Goal: Task Accomplishment & Management: Manage account settings

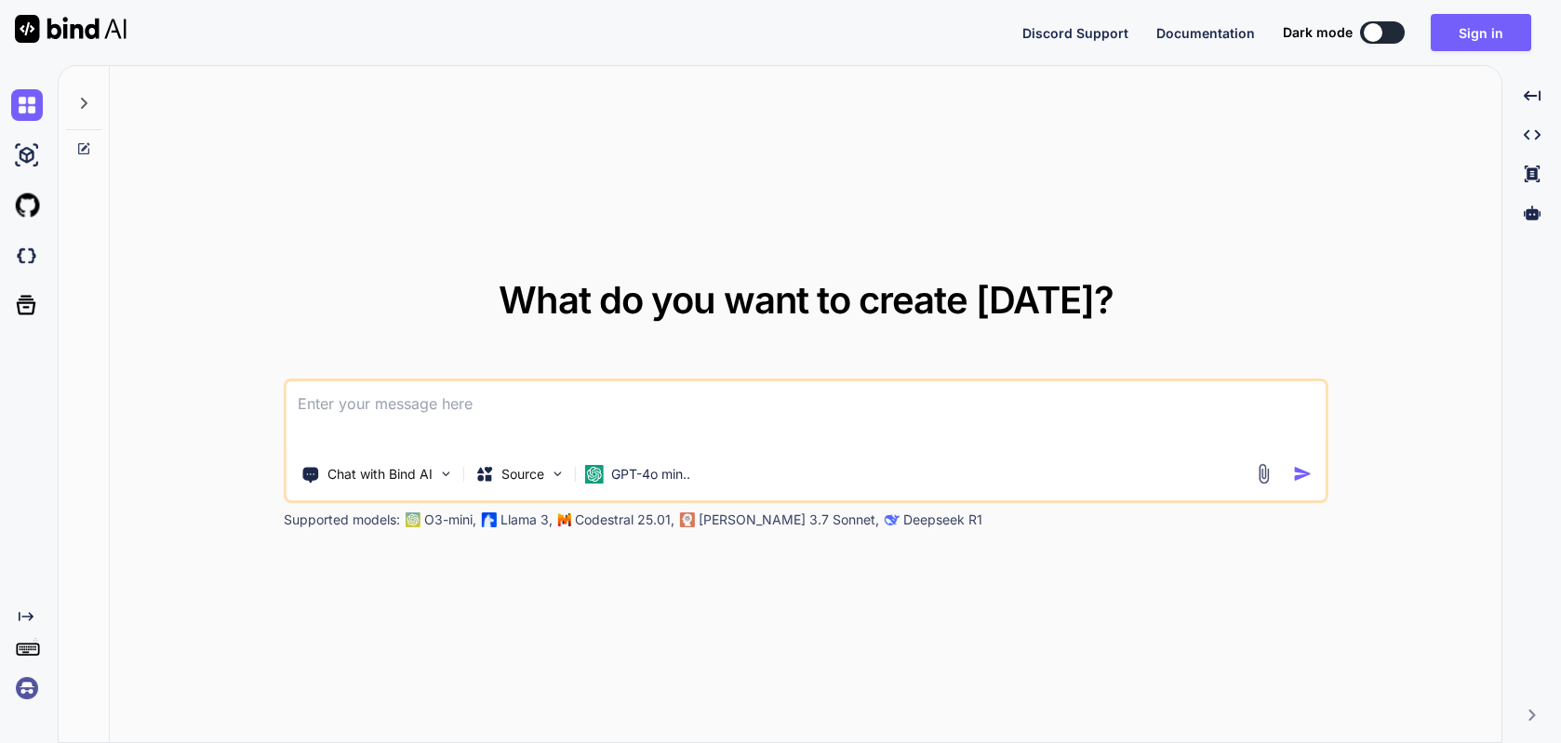
click at [25, 682] on img at bounding box center [27, 689] width 32 height 32
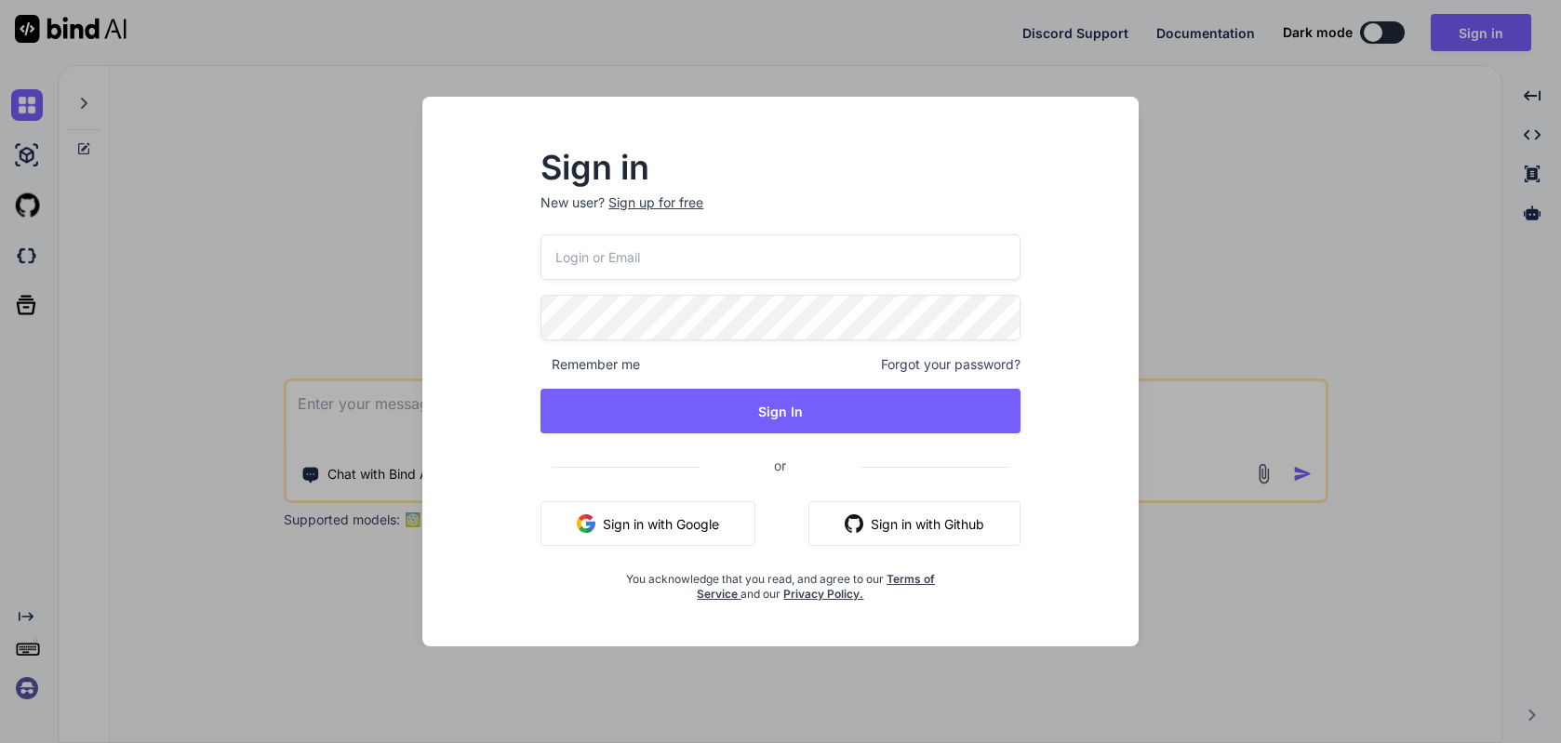
click at [584, 265] on input "email" at bounding box center [780, 257] width 480 height 46
paste input "64X+3##44Tq+"
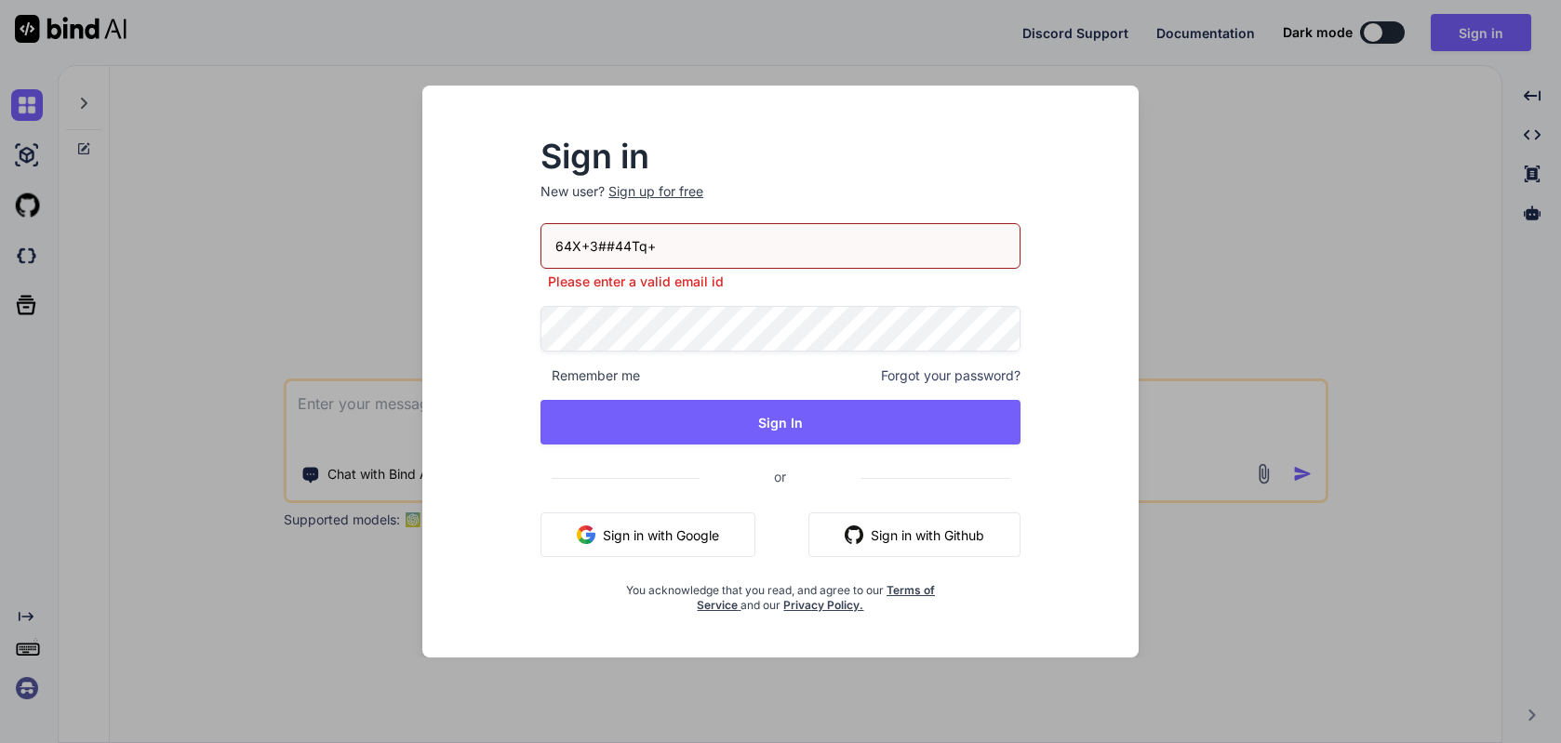
click at [694, 250] on input "64X+3##44Tq+" at bounding box center [780, 246] width 480 height 46
paste input "[EMAIL_ADDRESS][DOMAIN_NAME]"
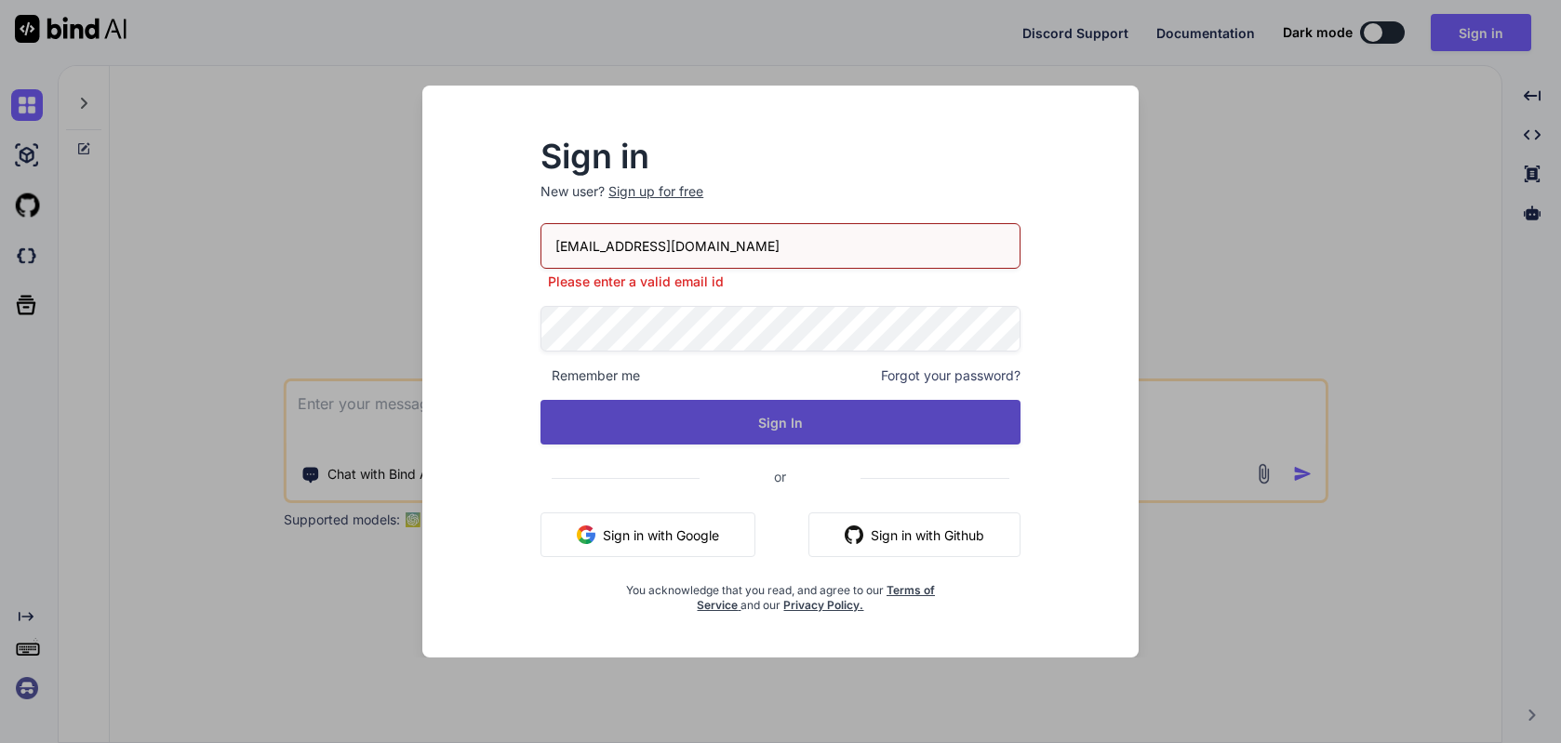
type input "[EMAIL_ADDRESS][DOMAIN_NAME]"
click at [814, 430] on button "Sign In" at bounding box center [780, 422] width 480 height 45
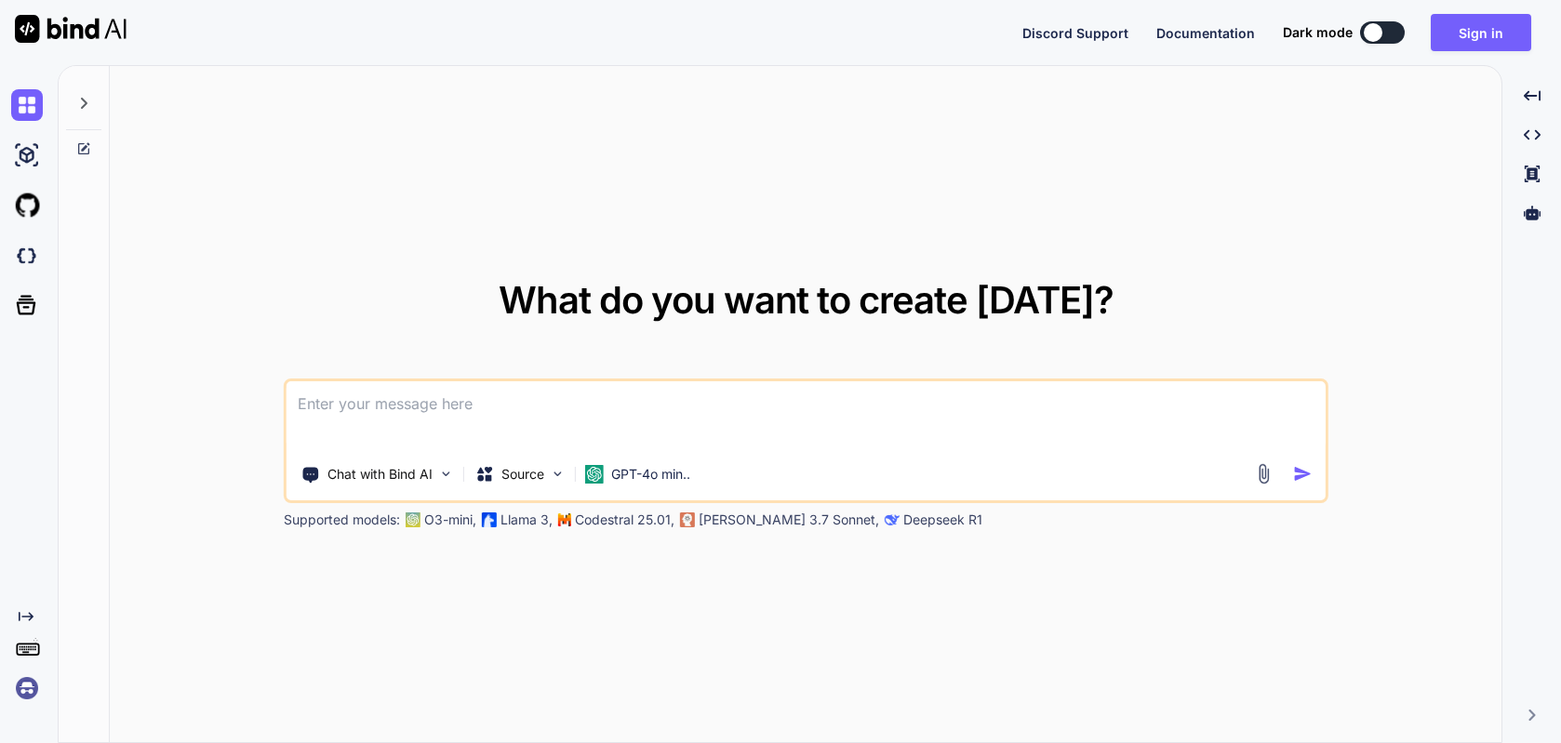
click at [36, 688] on img at bounding box center [27, 689] width 32 height 32
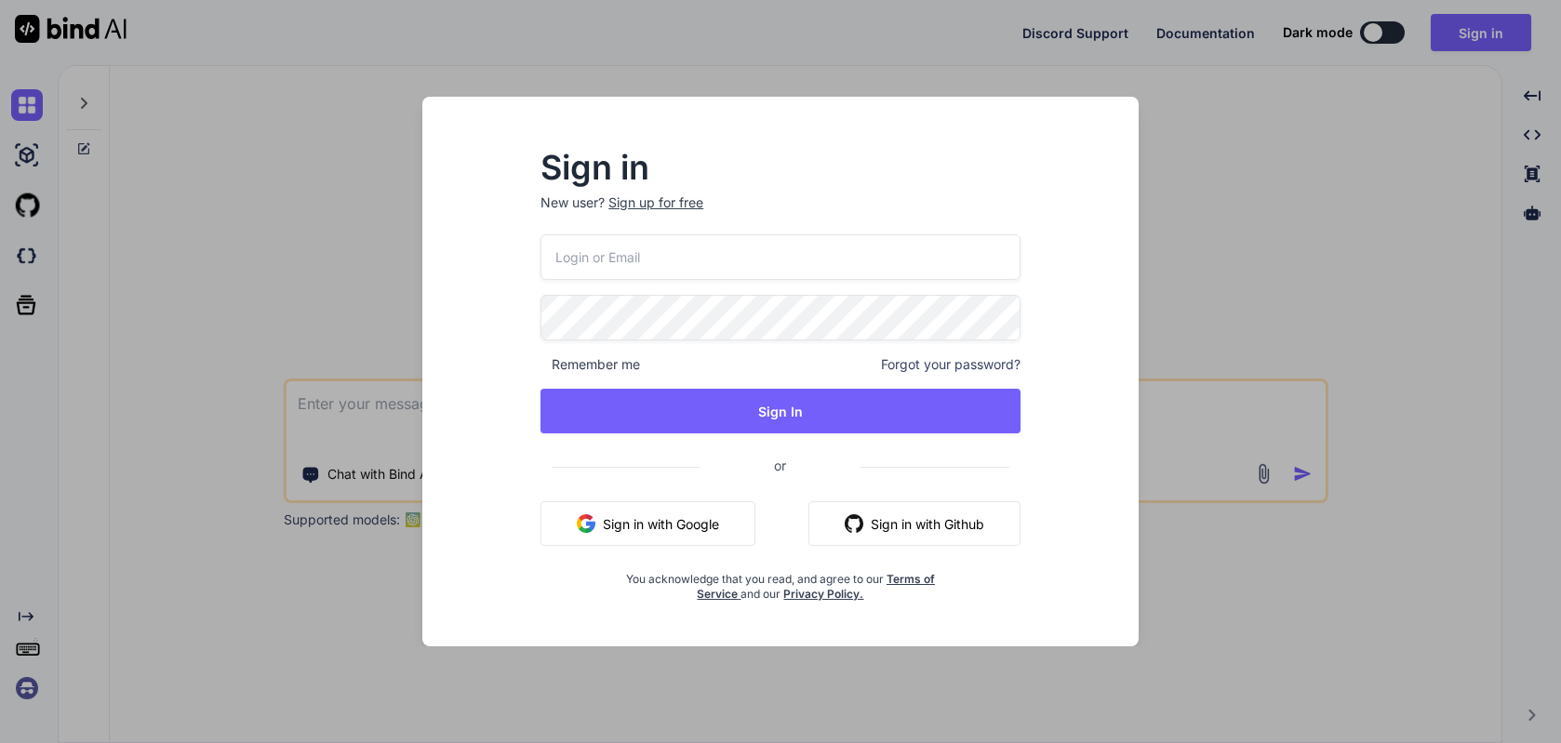
click at [571, 247] on input "email" at bounding box center [780, 257] width 480 height 46
paste input "[EMAIL_ADDRESS][DOMAIN_NAME]"
type input "[EMAIL_ADDRESS][DOMAIN_NAME]"
click at [620, 354] on div "[EMAIL_ADDRESS][DOMAIN_NAME] Remember me Forgot your password? Sign In or Sign …" at bounding box center [780, 417] width 480 height 367
